Goal: Transaction & Acquisition: Purchase product/service

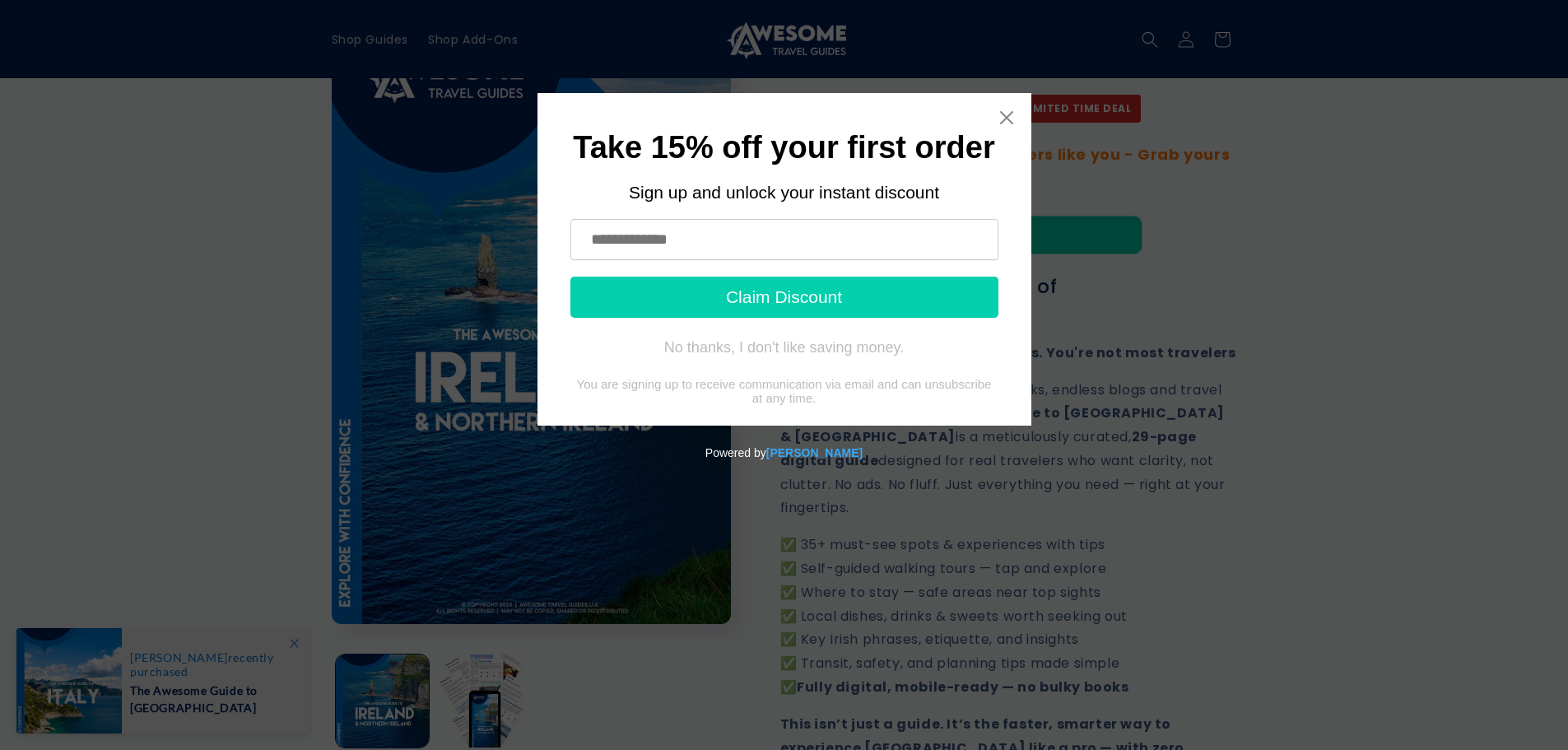
scroll to position [247, 0]
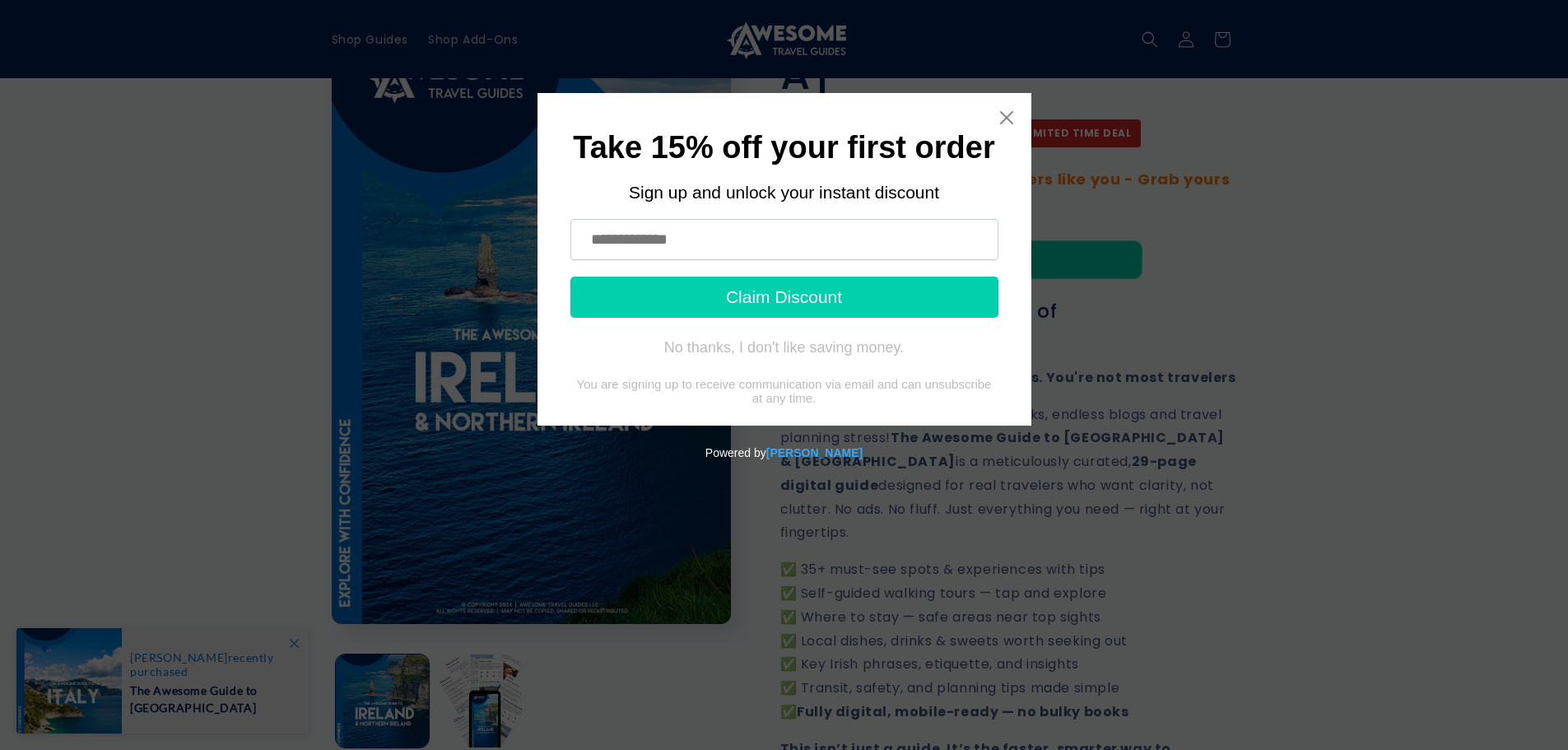
click at [1008, 108] on div "Take 15% off your first order Sign up and unlock your instant discount Claim Di…" at bounding box center [784, 260] width 494 height 332
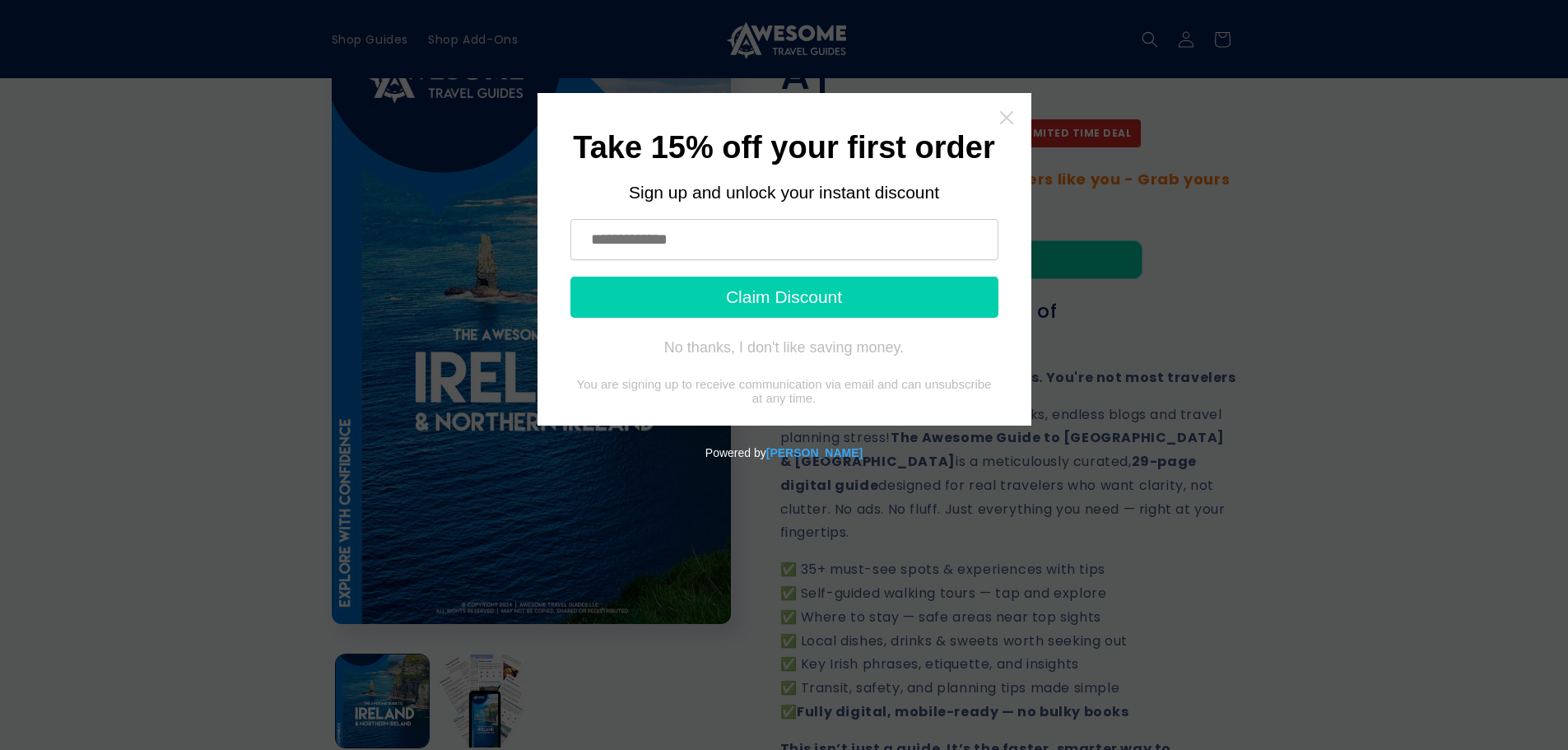
click at [1009, 114] on icon "Close widget" at bounding box center [1006, 118] width 13 height 13
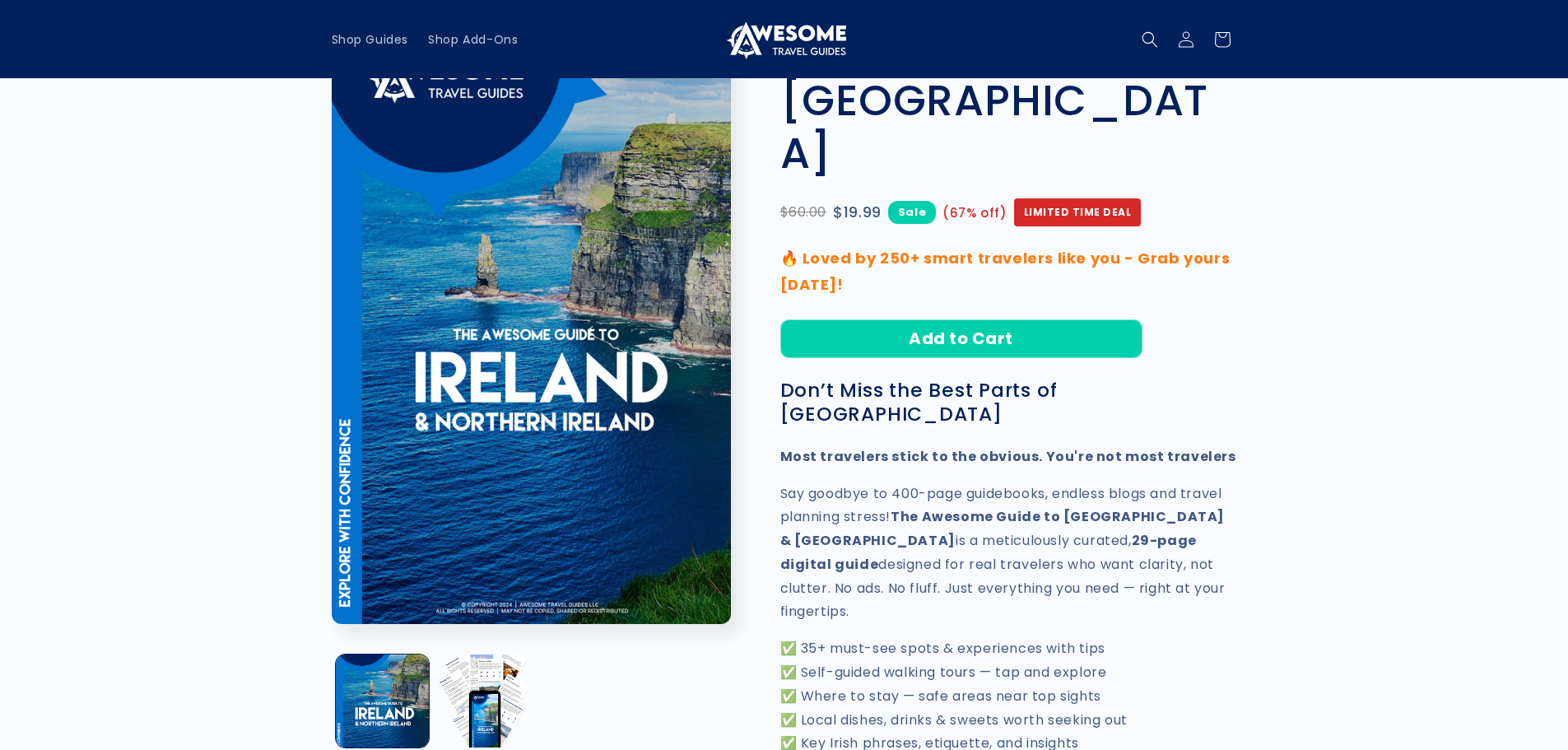
scroll to position [0, 0]
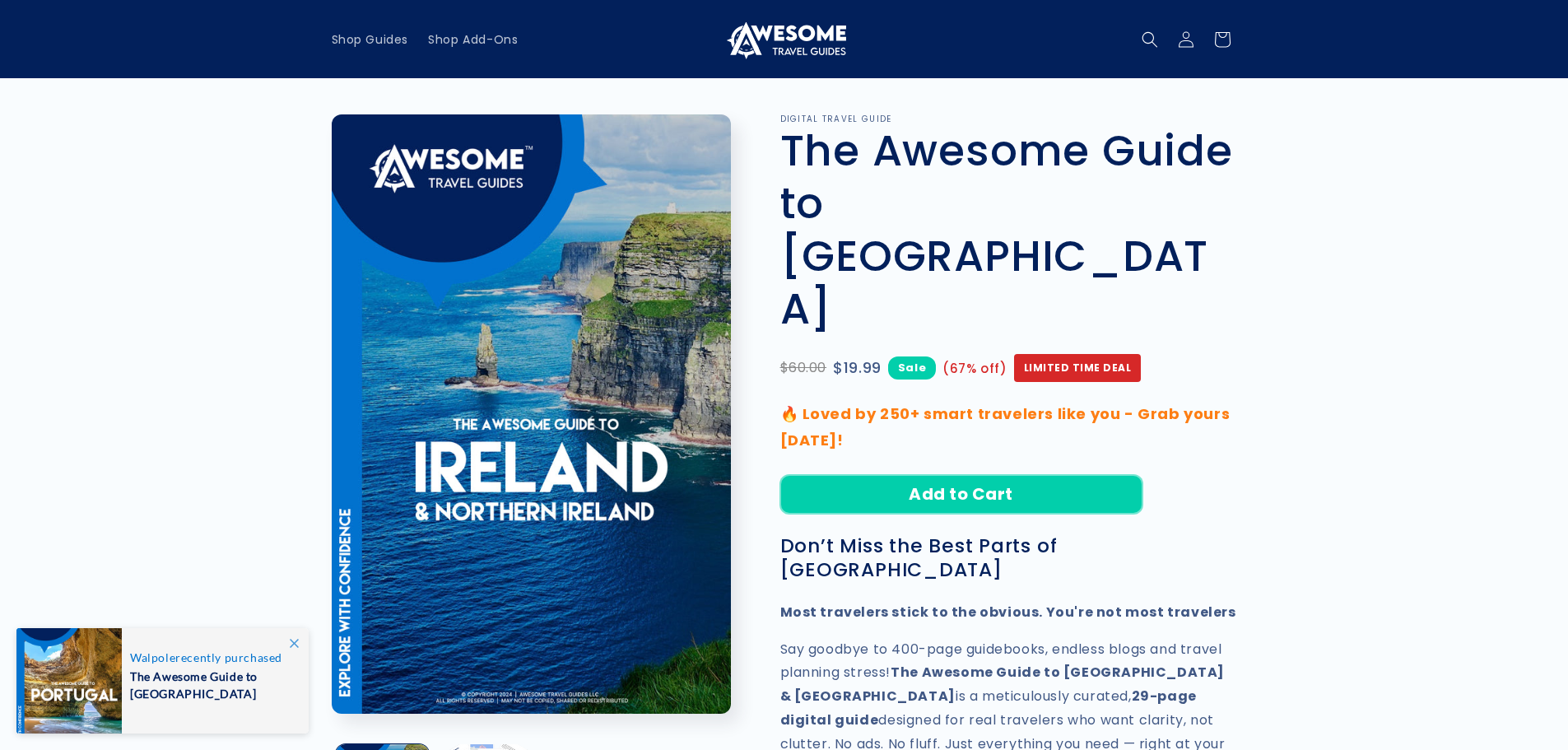
click at [952, 475] on button "Add to Cart" at bounding box center [962, 494] width 362 height 39
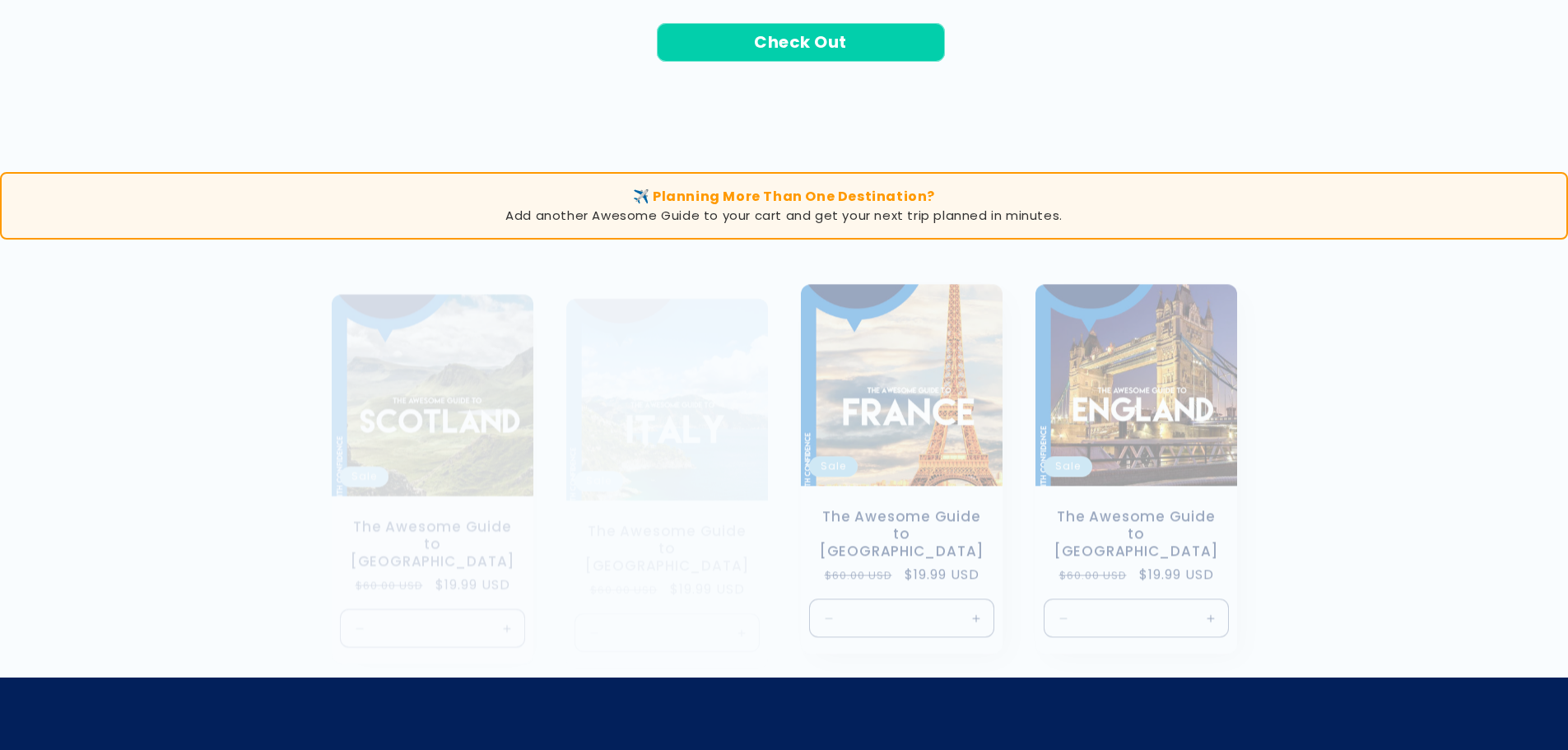
scroll to position [988, 0]
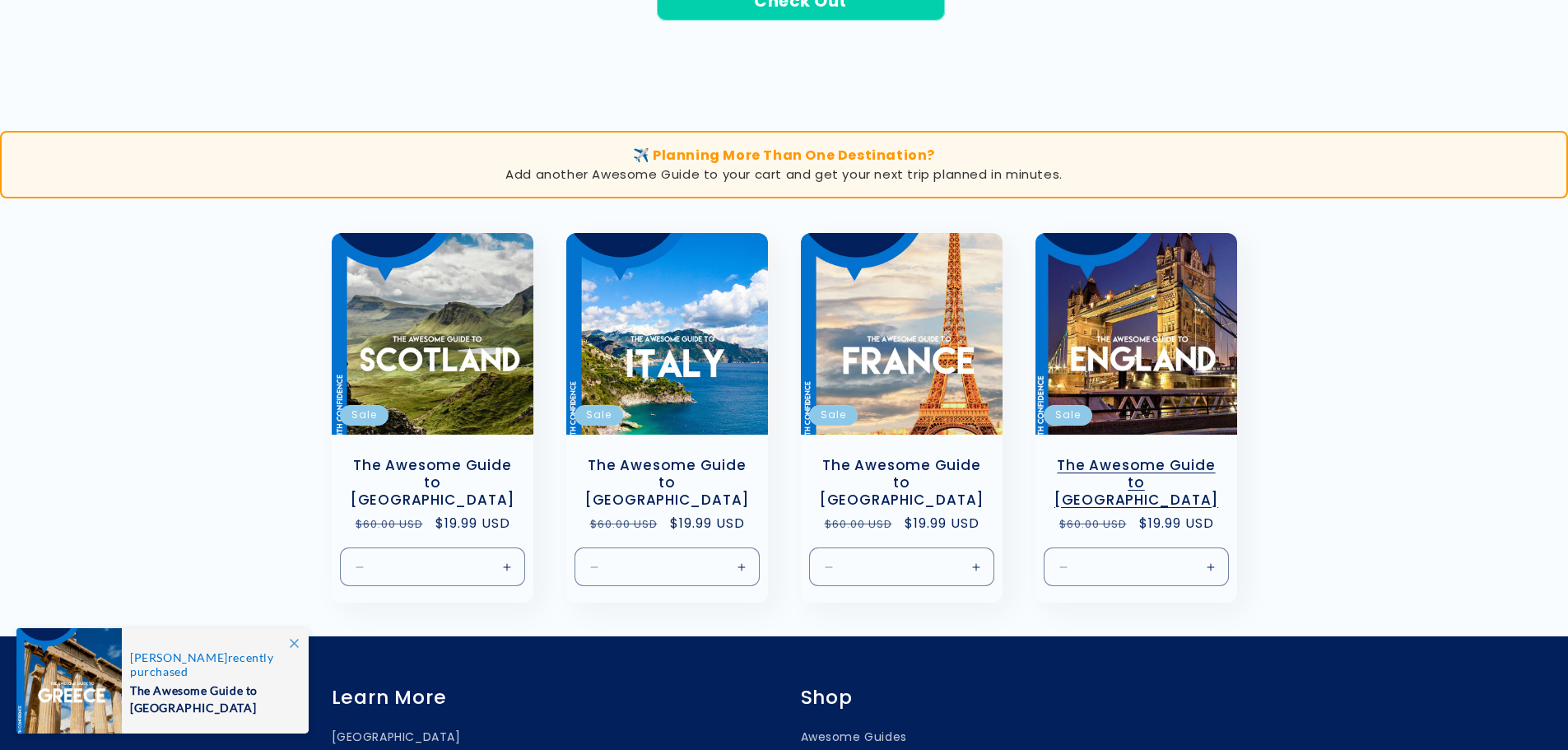
click at [1140, 462] on link "The Awesome Guide to [GEOGRAPHIC_DATA]" at bounding box center [1136, 483] width 169 height 51
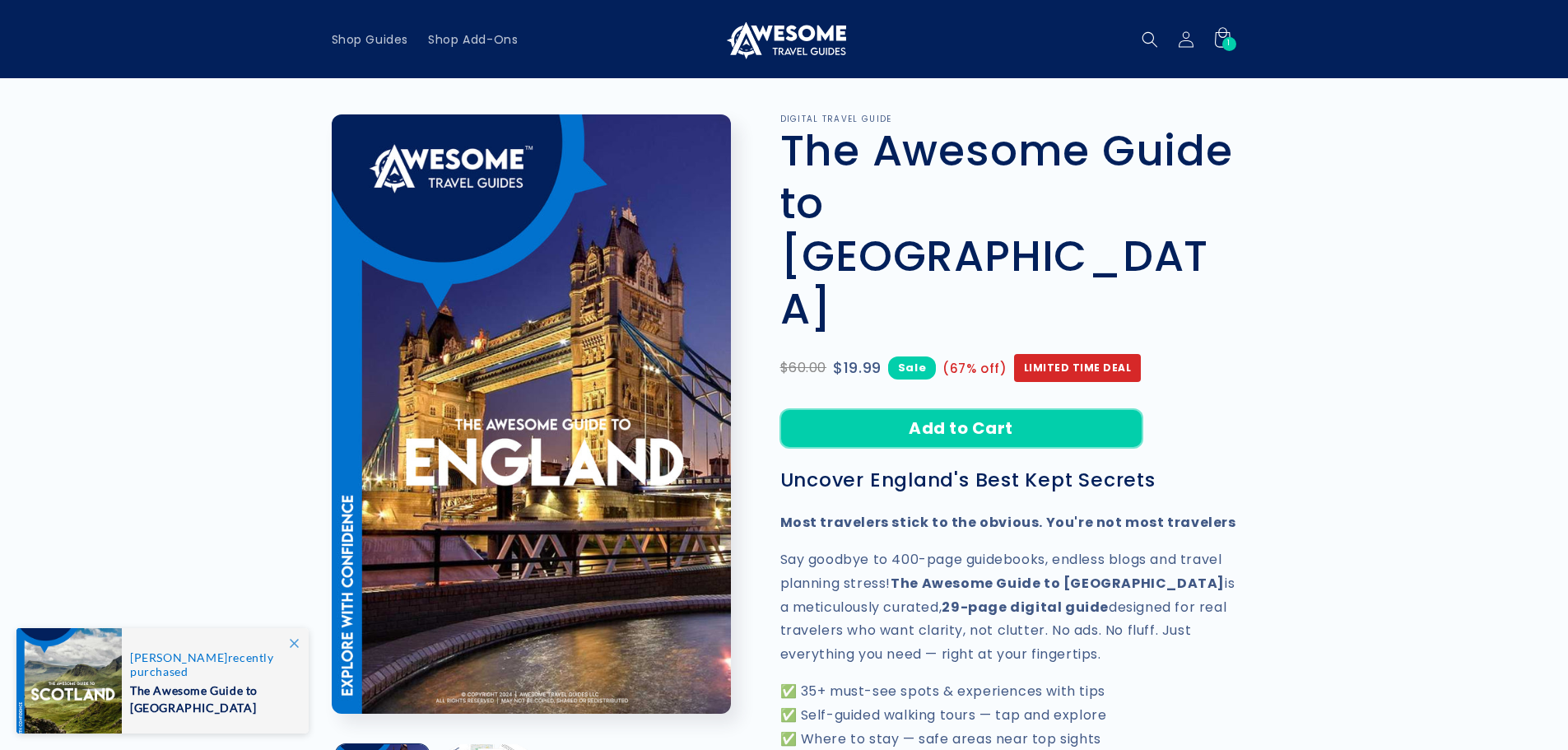
click at [1045, 409] on button "Add to Cart" at bounding box center [962, 428] width 362 height 39
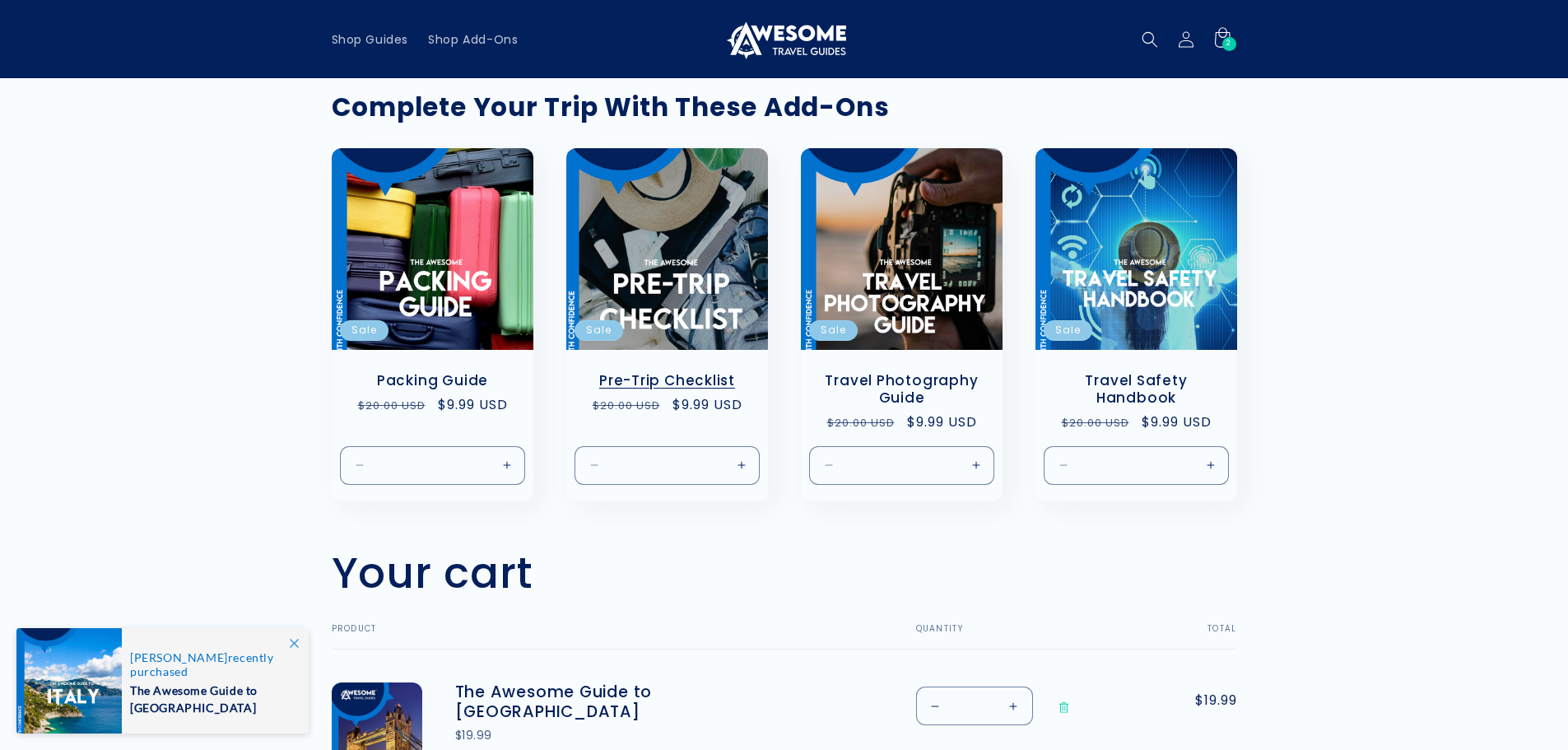
click at [742, 458] on button "Increase quantity for Default Title" at bounding box center [741, 465] width 37 height 39
type input "*"
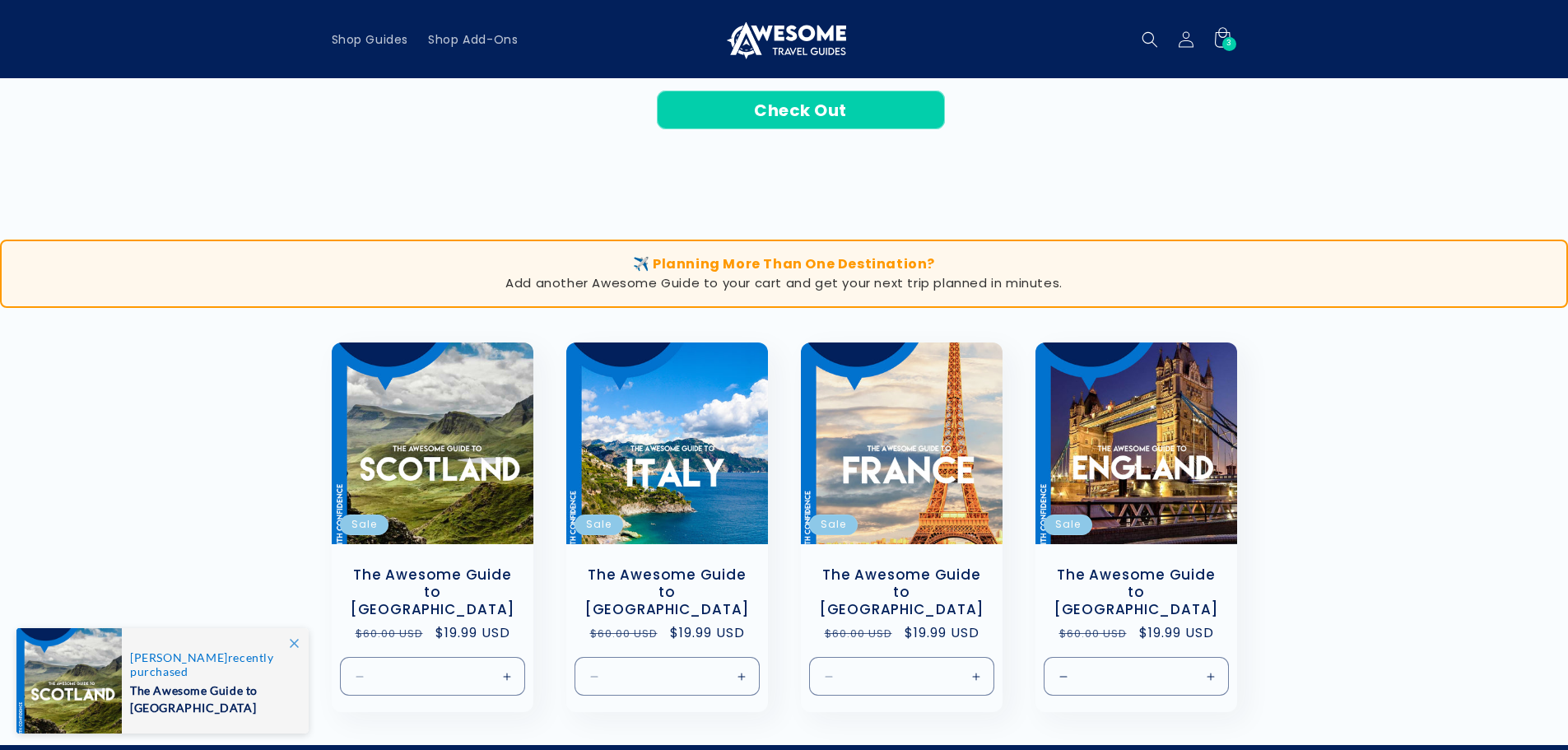
scroll to position [1153, 0]
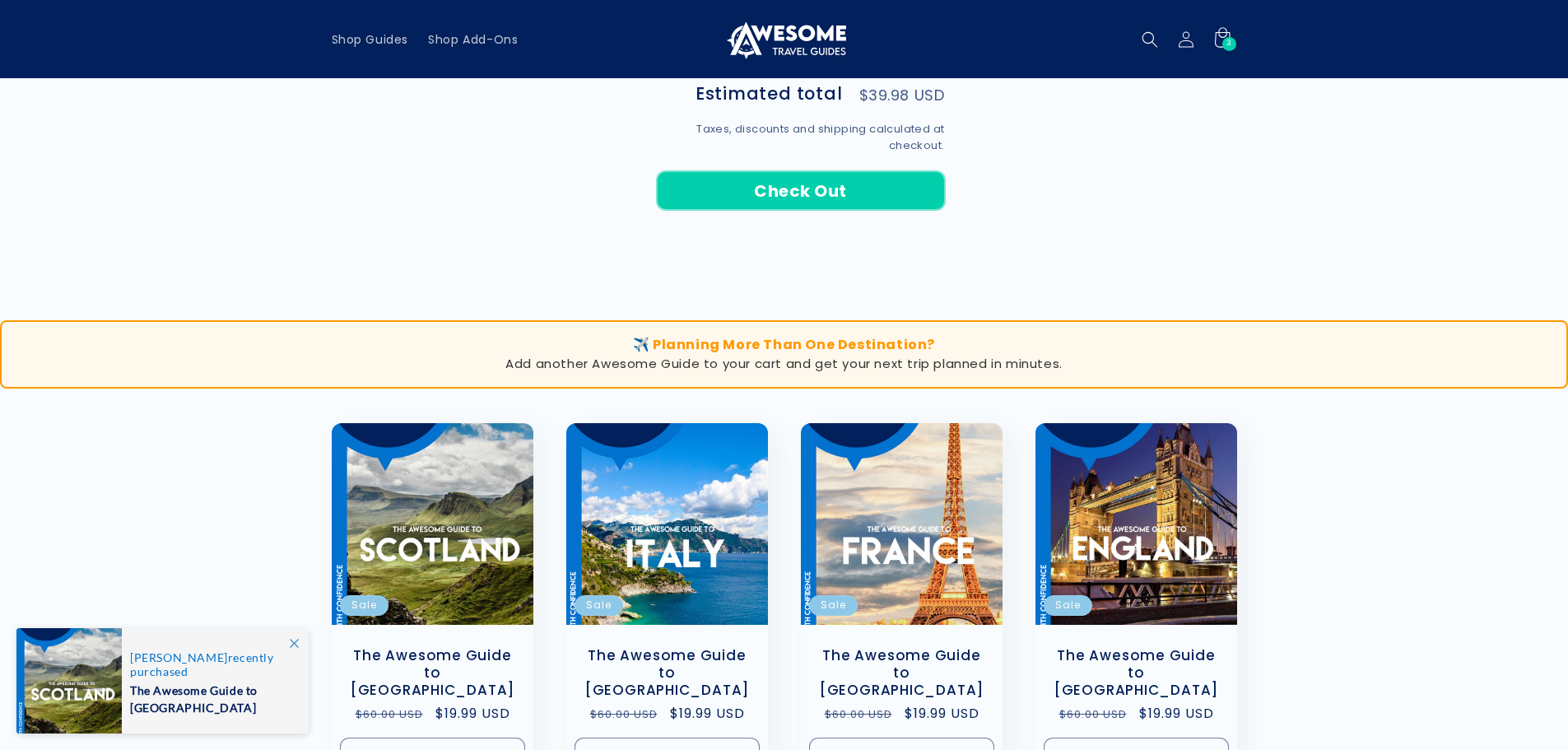
click at [841, 181] on button "Check Out" at bounding box center [801, 190] width 288 height 39
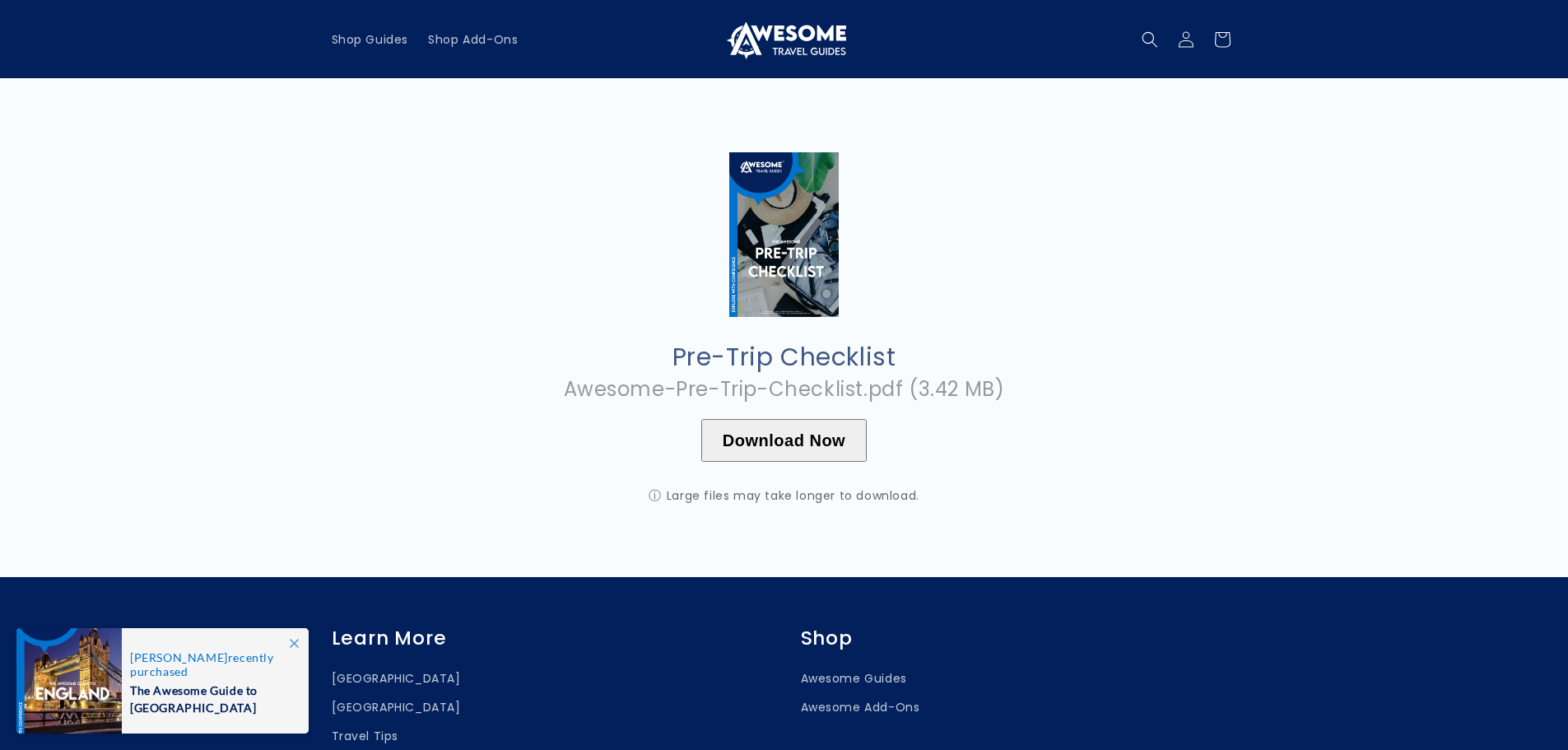
click at [795, 438] on button "Download Now" at bounding box center [784, 440] width 165 height 43
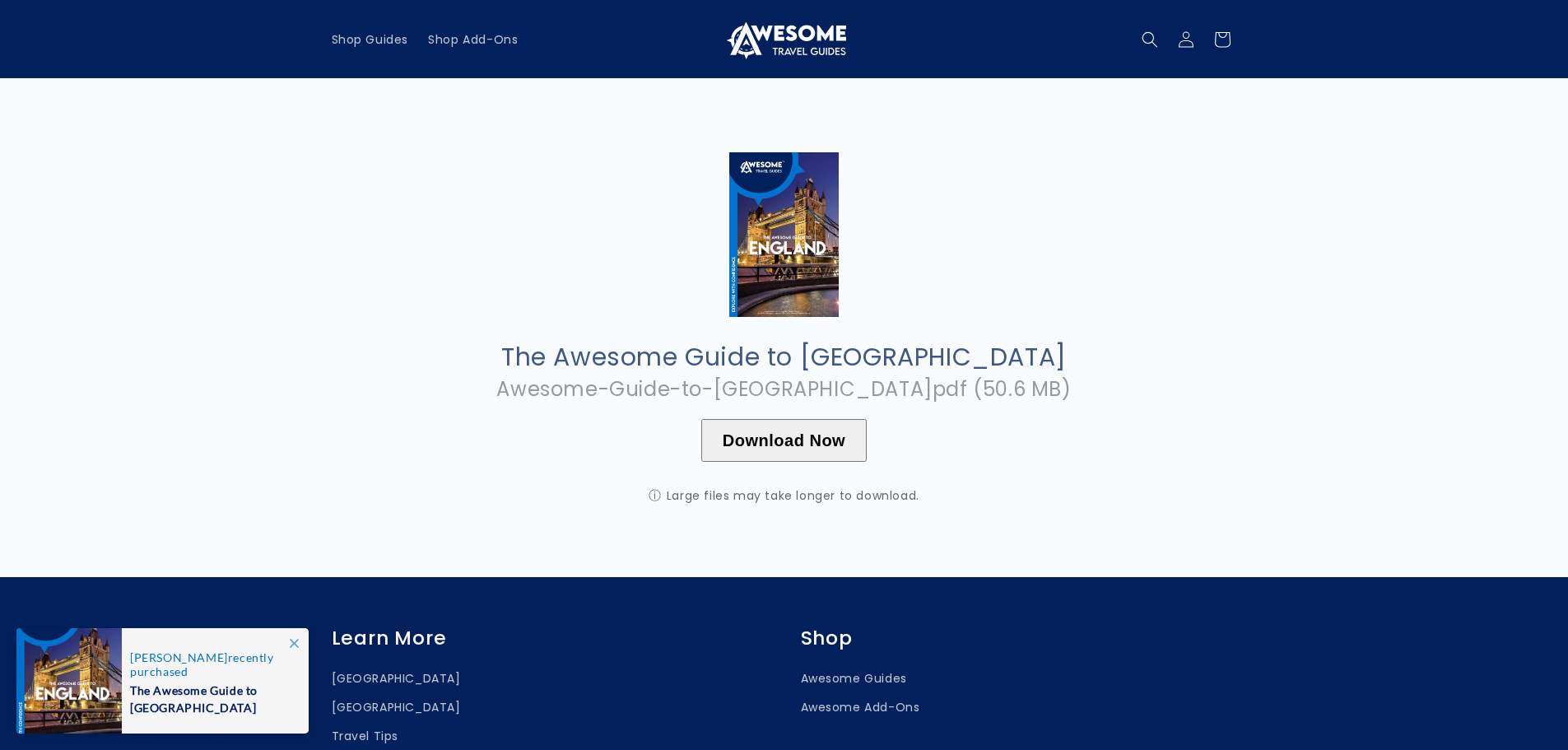
click at [851, 438] on button "Download Now" at bounding box center [784, 440] width 165 height 43
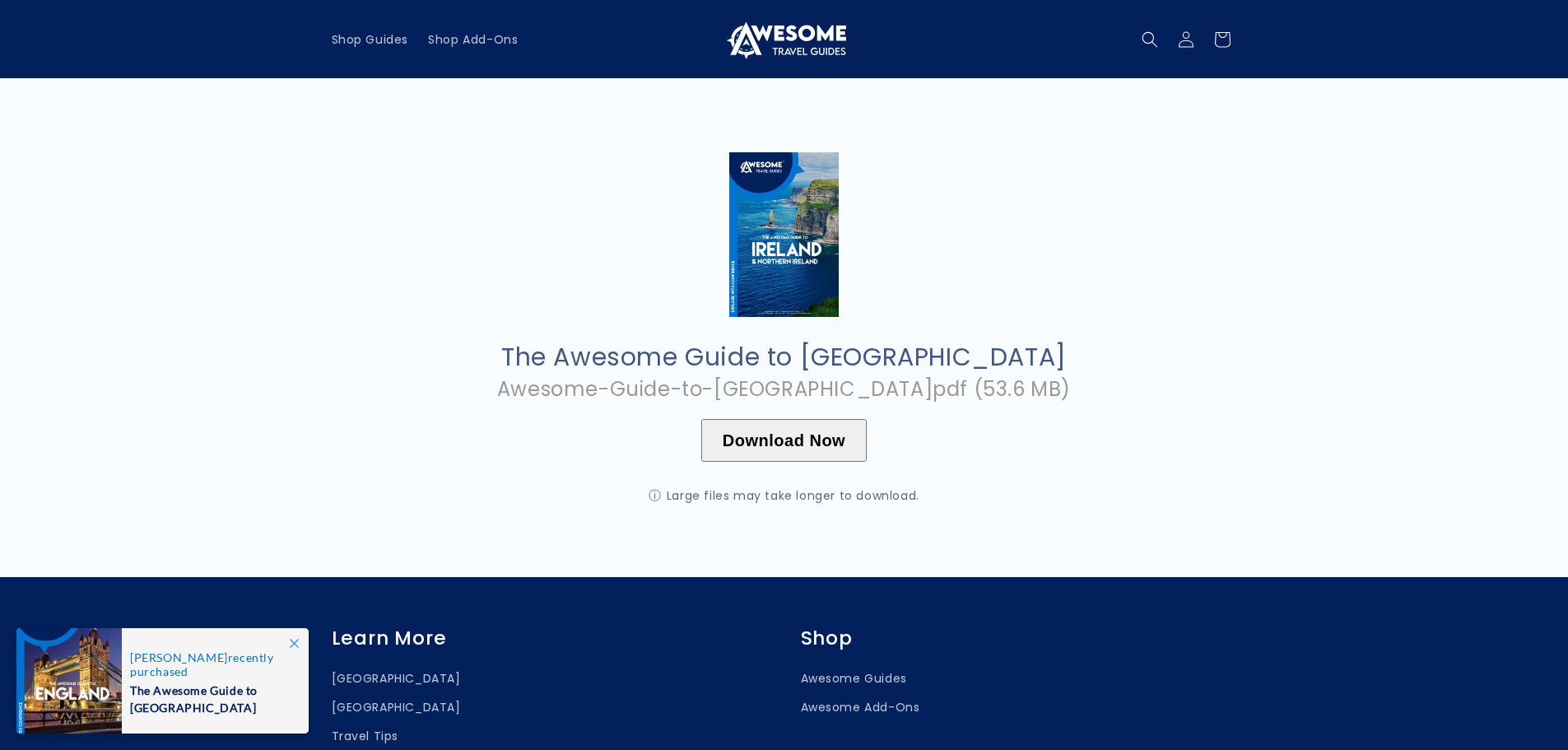
click at [814, 434] on button "Download Now" at bounding box center [784, 440] width 165 height 43
